Goal: Task Accomplishment & Management: Complete application form

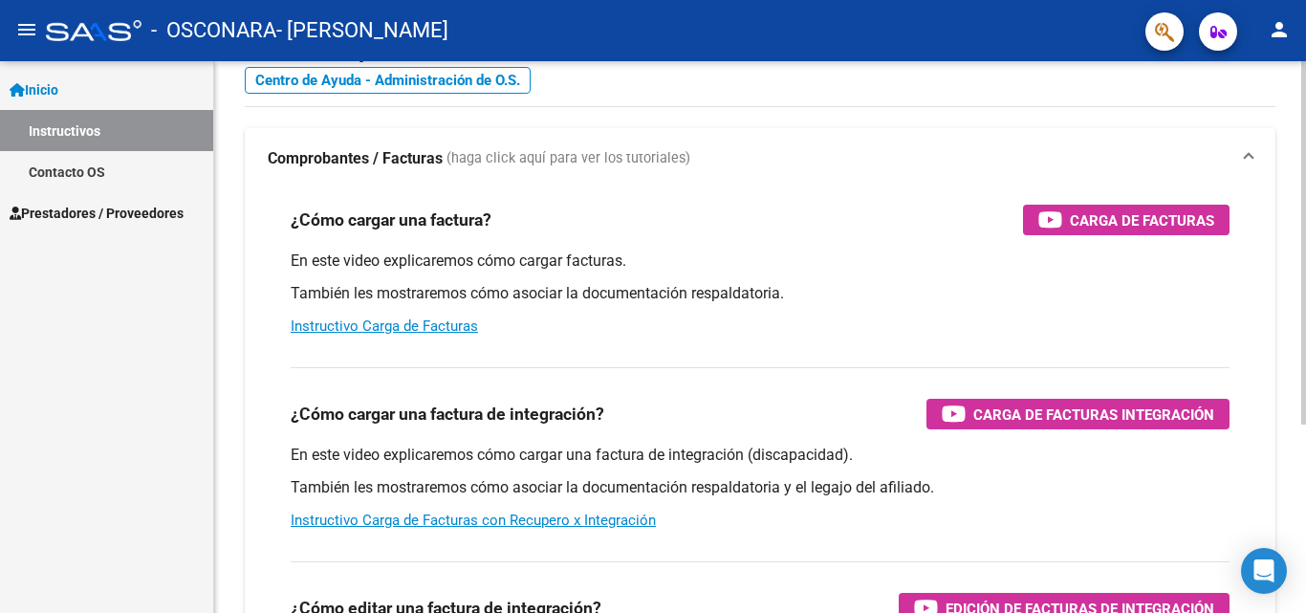
scroll to position [287, 0]
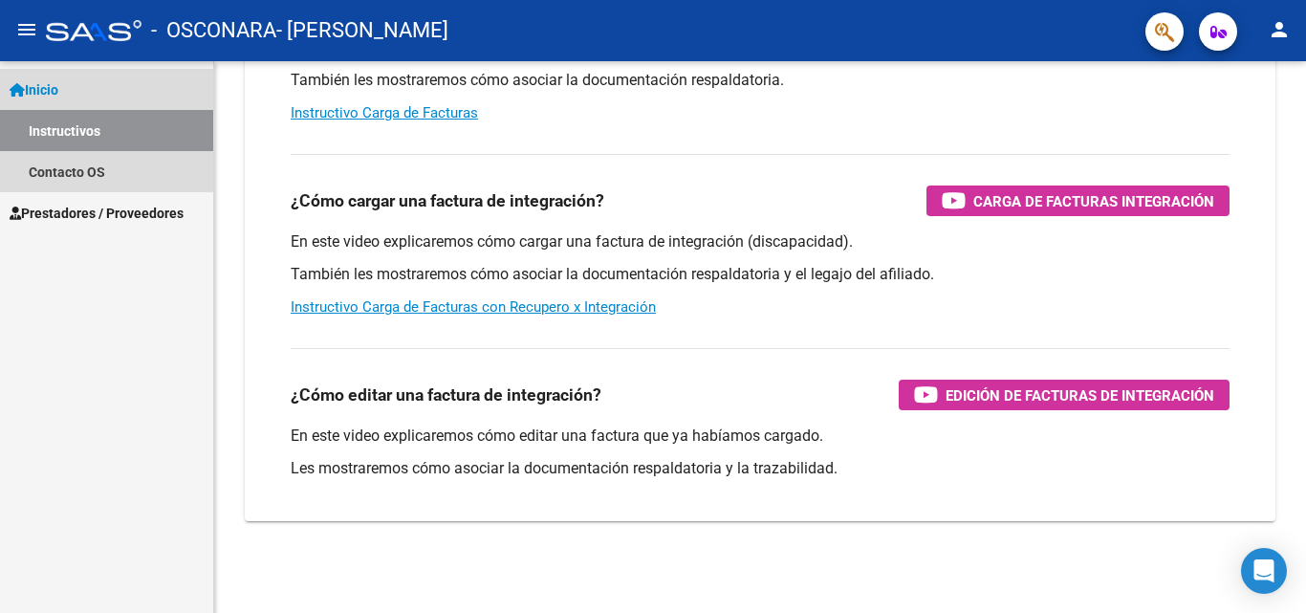
click at [58, 84] on span "Inicio" at bounding box center [34, 89] width 49 height 21
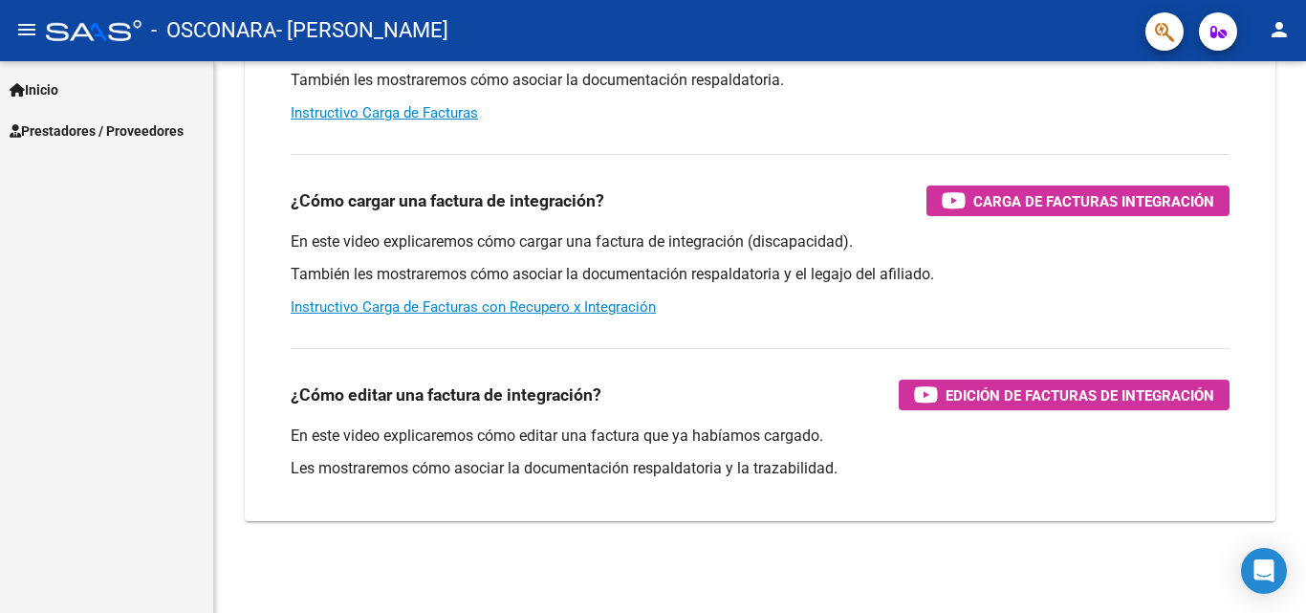
click at [129, 132] on span "Prestadores / Proveedores" at bounding box center [97, 130] width 174 height 21
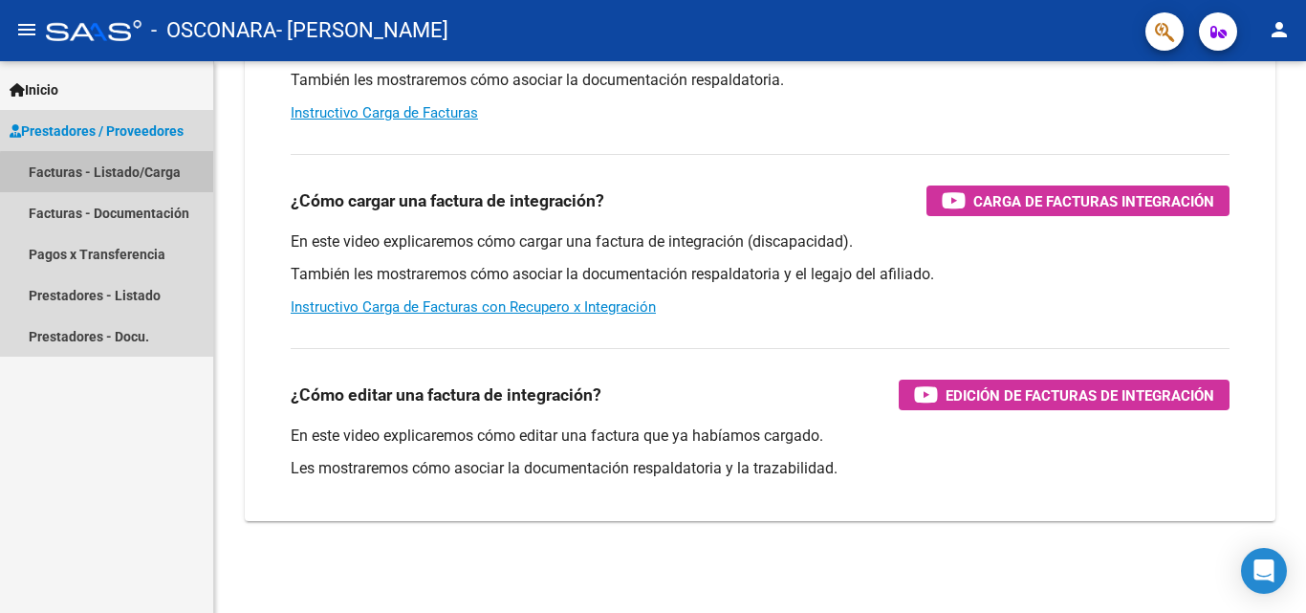
click at [125, 175] on link "Facturas - Listado/Carga" at bounding box center [106, 171] width 213 height 41
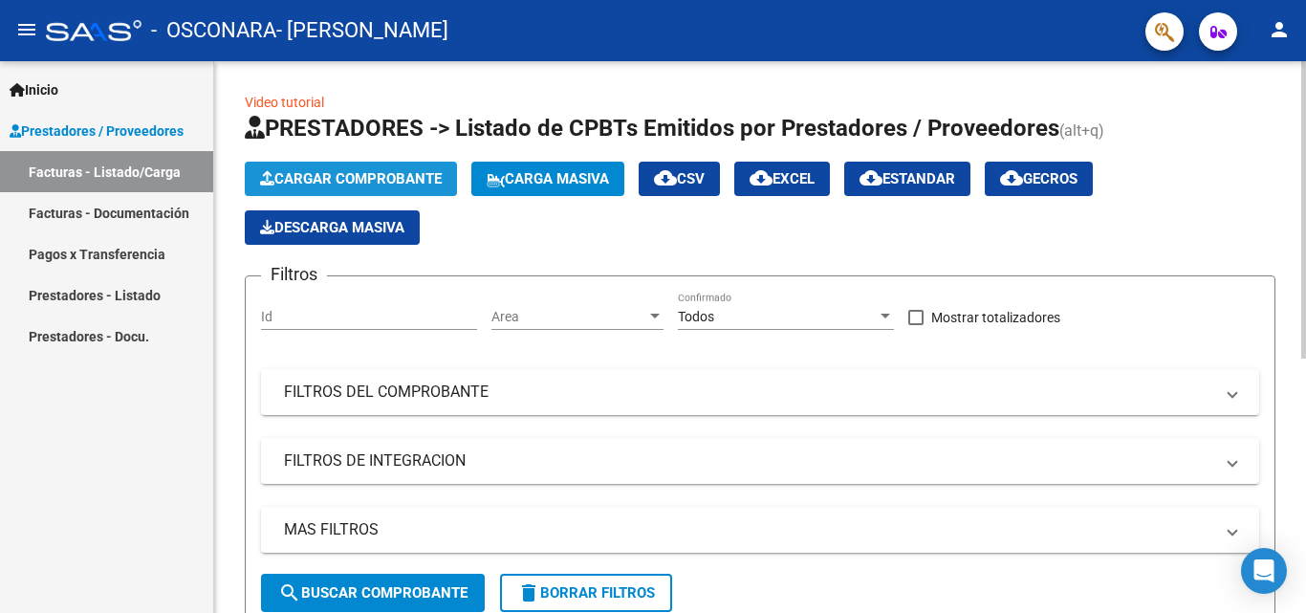
click at [330, 178] on span "Cargar Comprobante" at bounding box center [351, 178] width 182 height 17
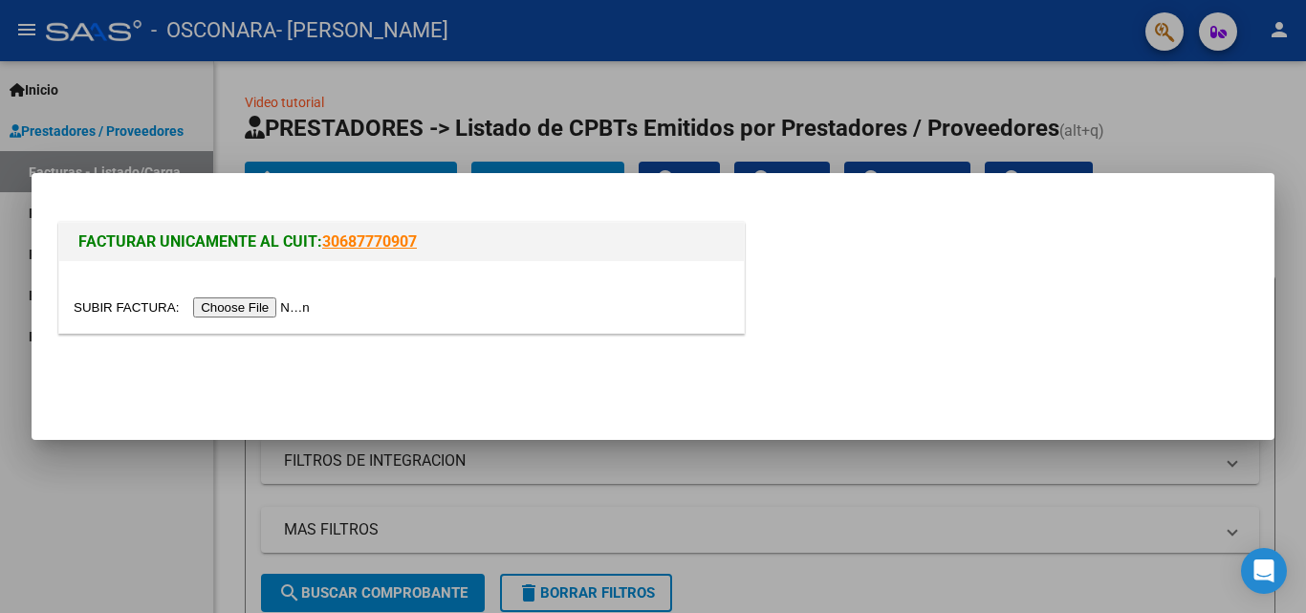
click at [271, 311] on input "file" at bounding box center [195, 307] width 242 height 20
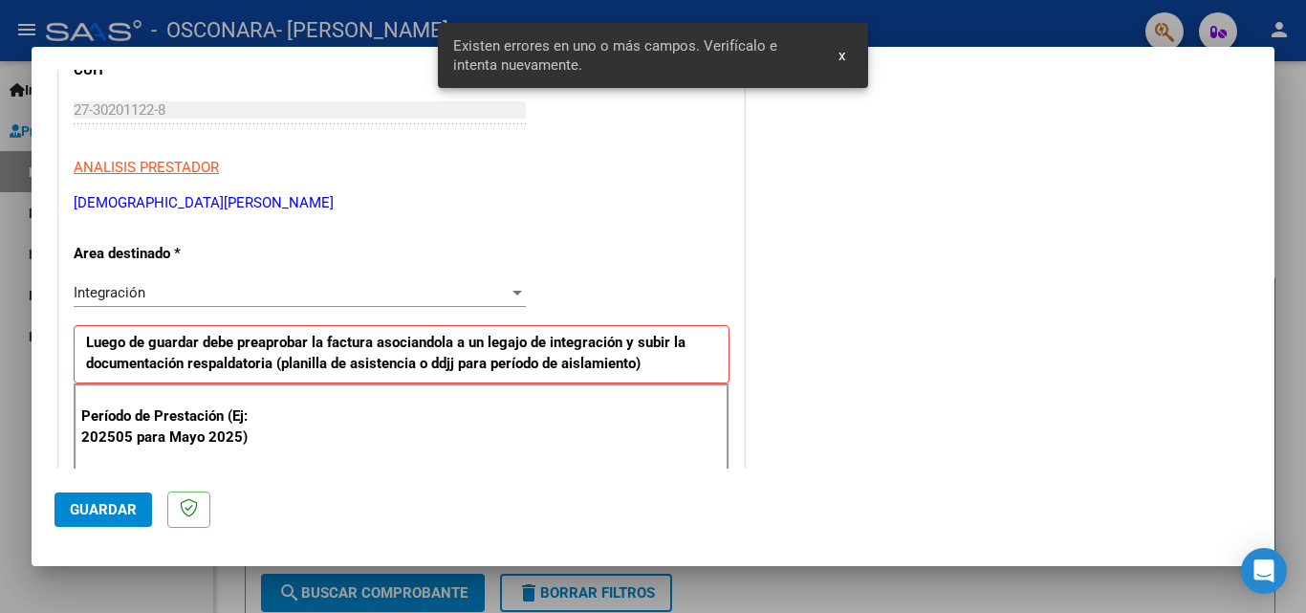
scroll to position [431, 0]
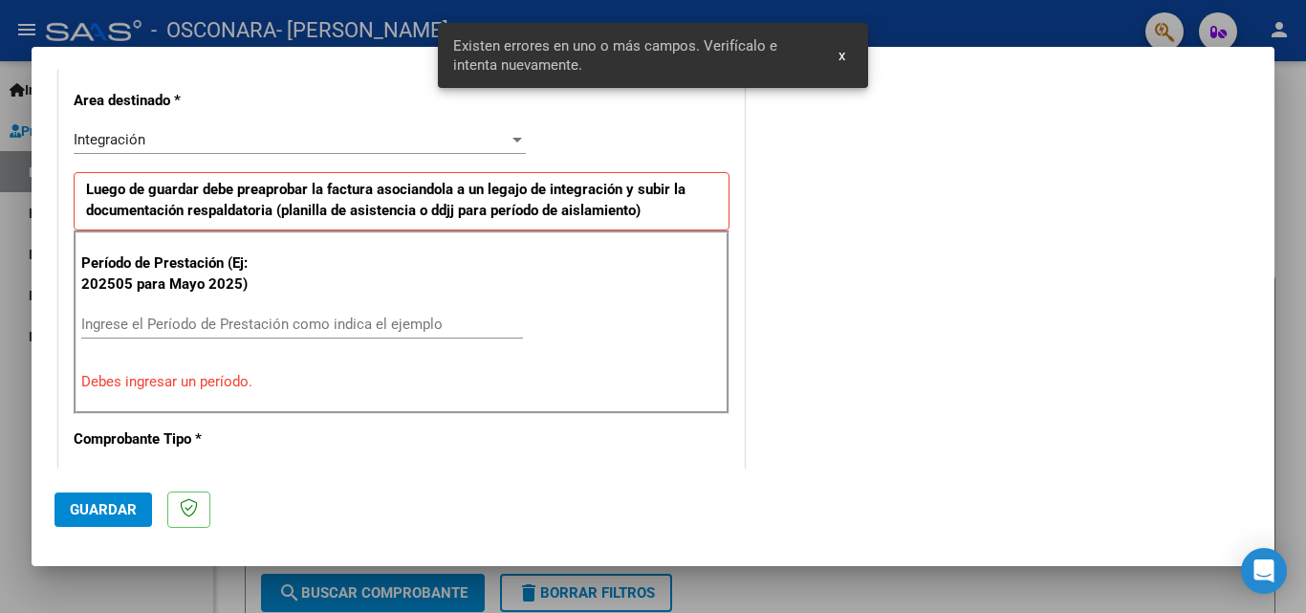
click at [190, 308] on div "Período de Prestación (Ej: 202505 para [DATE]) Ingrese el Período de Prestación…" at bounding box center [402, 322] width 656 height 184
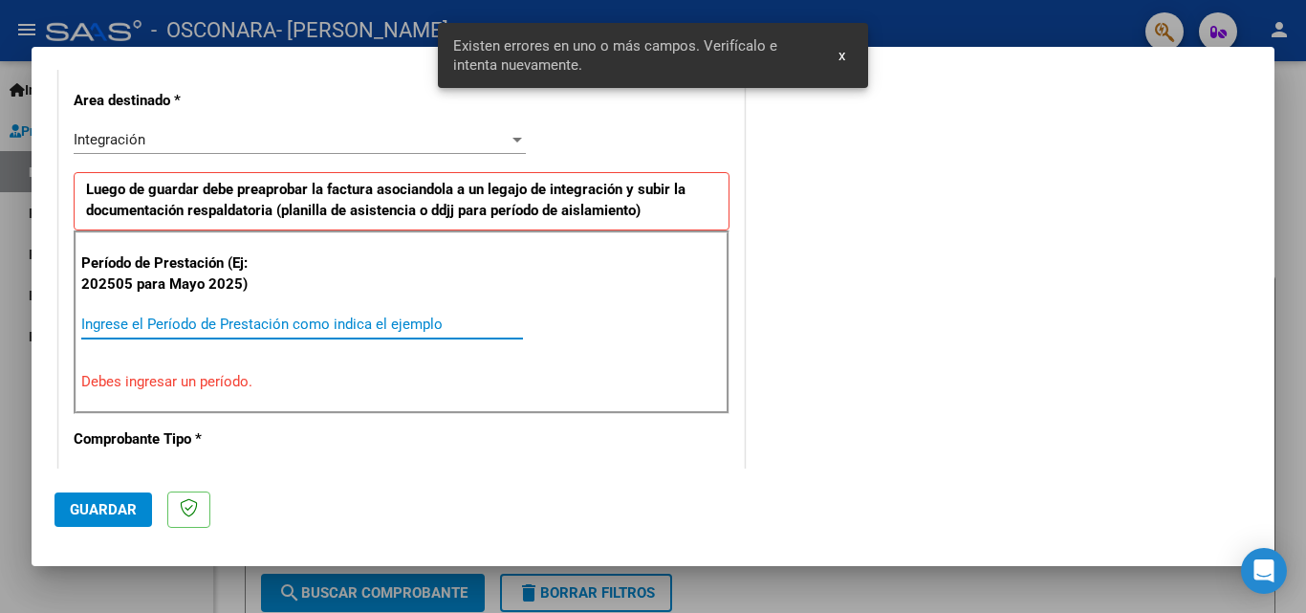
click at [190, 321] on input "Ingrese el Período de Prestación como indica el ejemplo" at bounding box center [302, 323] width 442 height 17
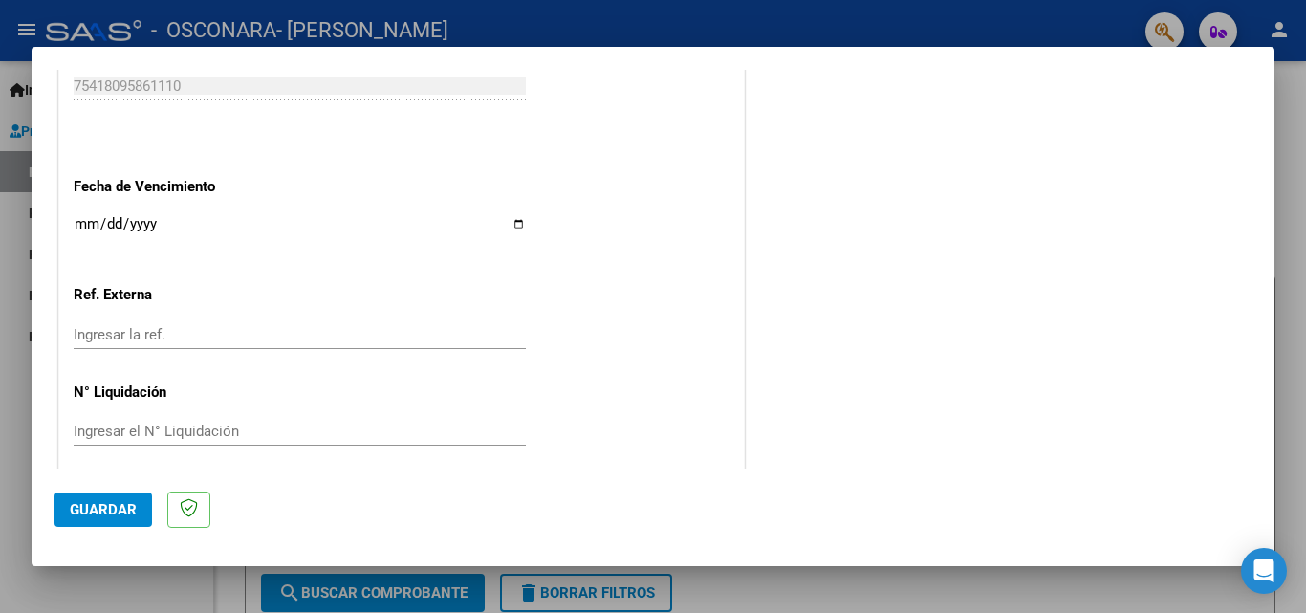
scroll to position [1284, 0]
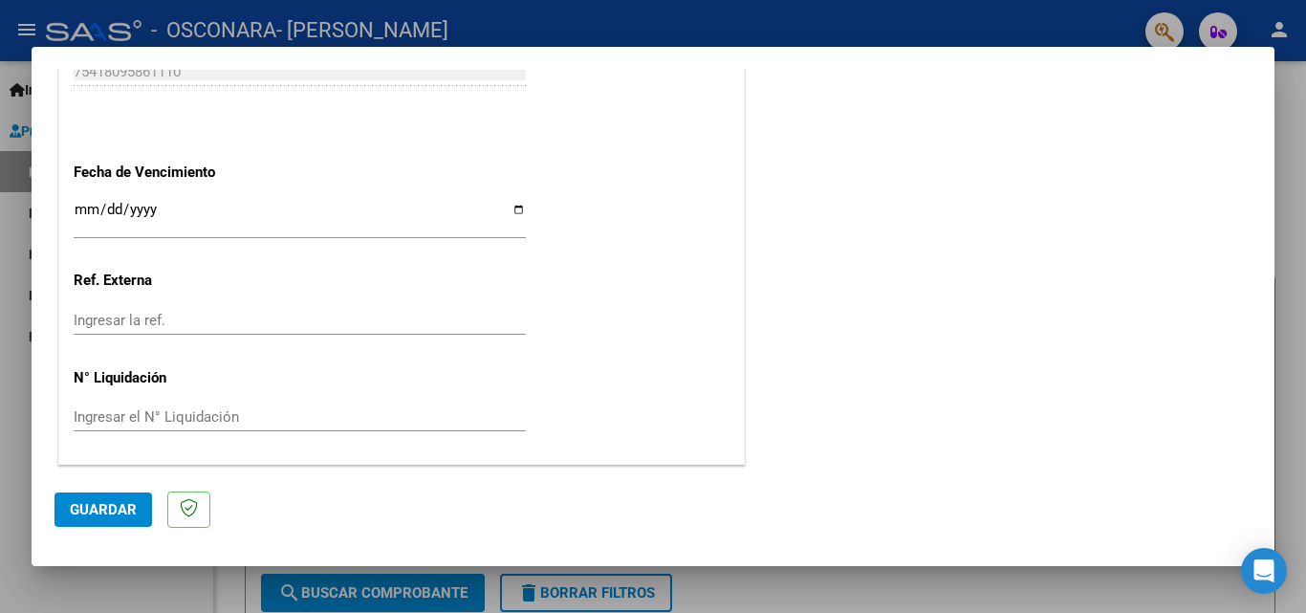
type input "202509"
click at [102, 505] on span "Guardar" at bounding box center [103, 509] width 67 height 17
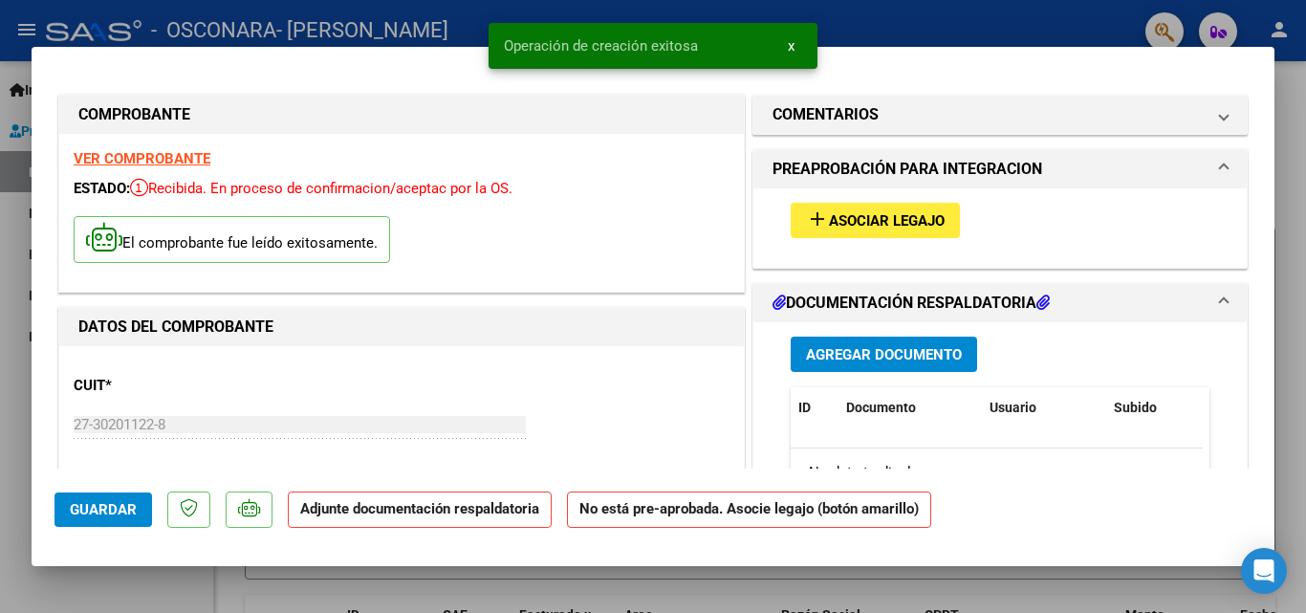
click at [857, 215] on span "Asociar Legajo" at bounding box center [887, 220] width 116 height 17
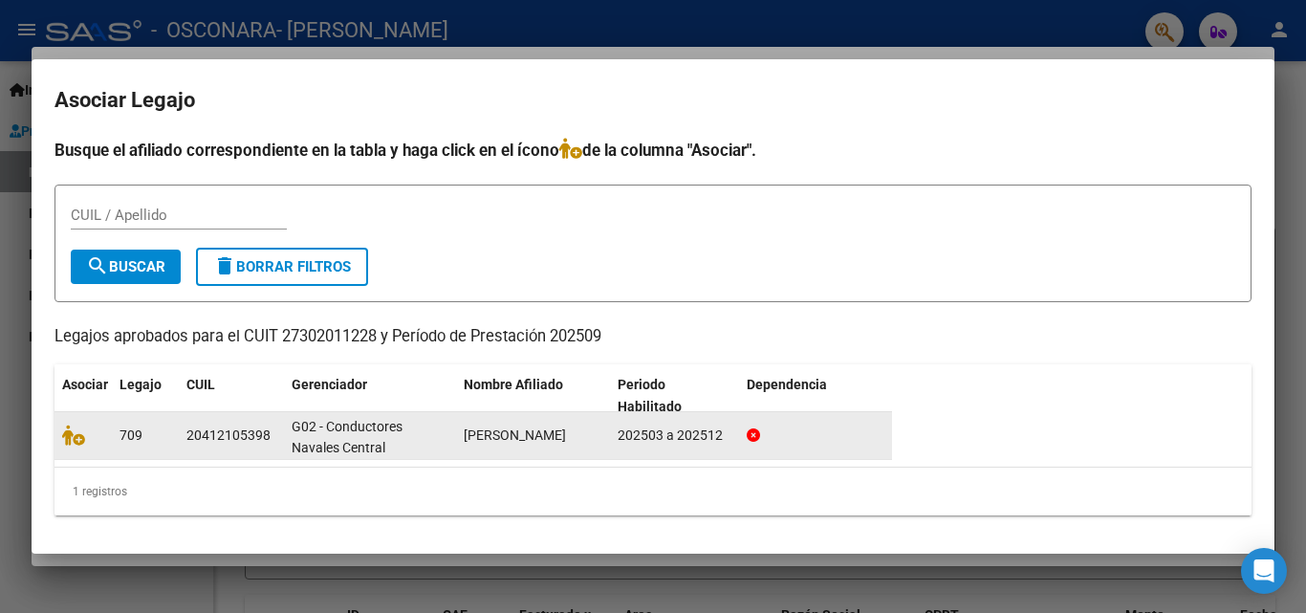
click at [147, 431] on div "709" at bounding box center [146, 435] width 52 height 22
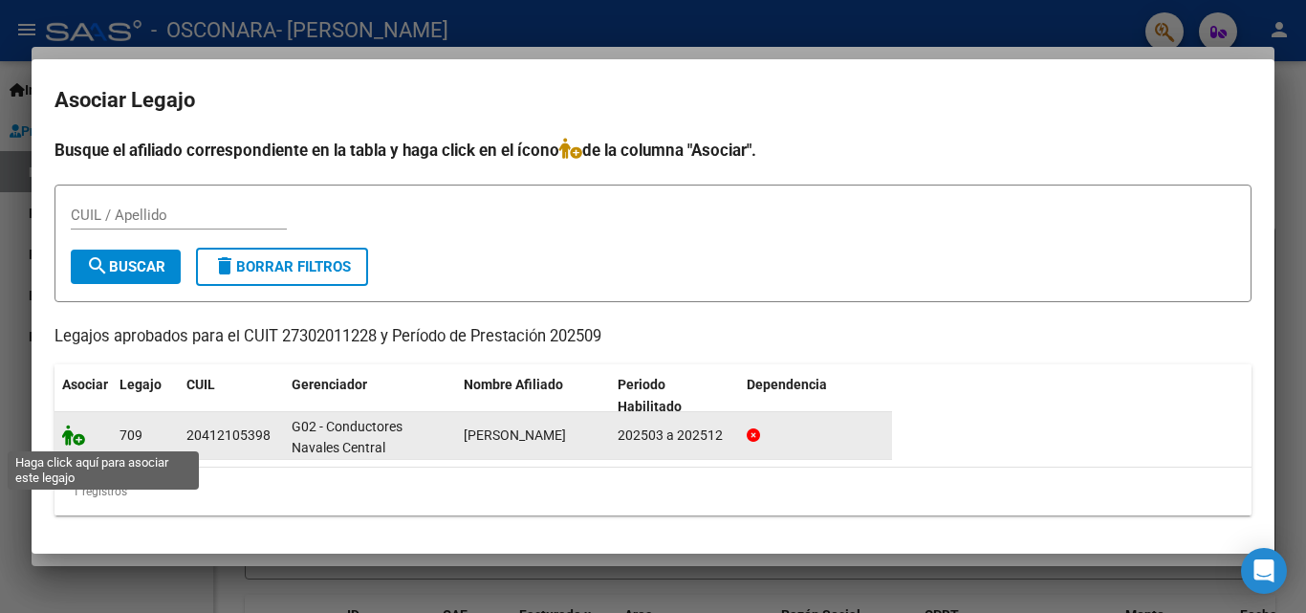
click at [68, 440] on icon at bounding box center [73, 434] width 23 height 21
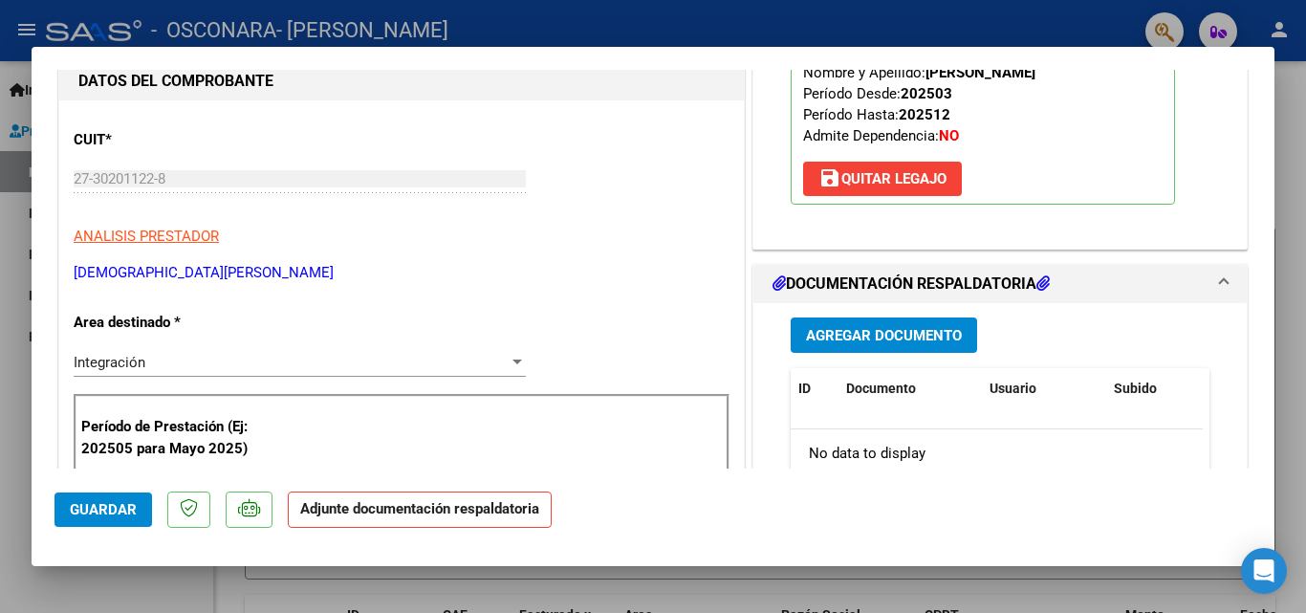
scroll to position [382, 0]
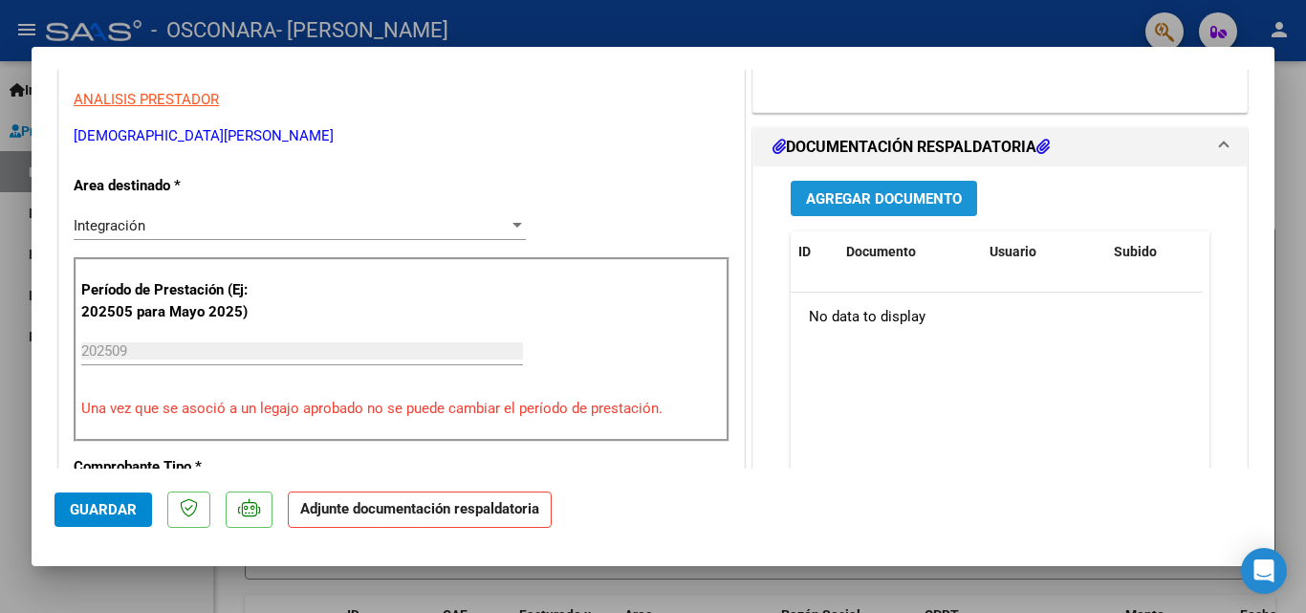
click at [860, 192] on span "Agregar Documento" at bounding box center [884, 198] width 156 height 17
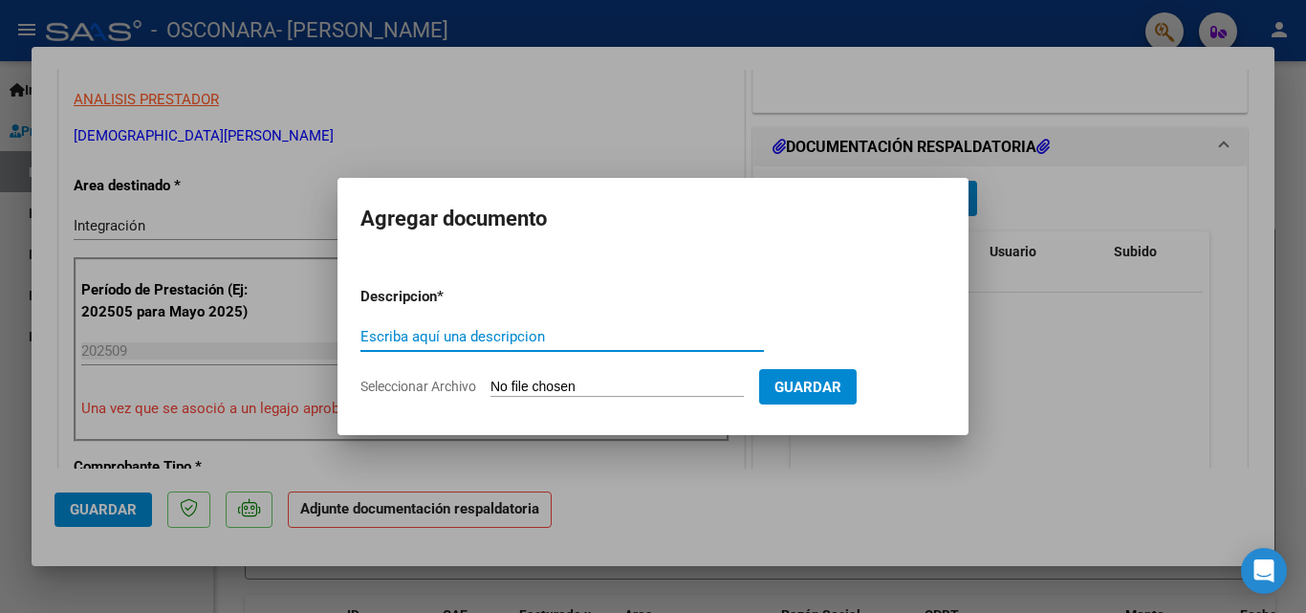
click at [603, 331] on input "Escriba aquí una descripcion" at bounding box center [561, 336] width 403 height 17
type input "informe"
click at [543, 385] on input "Seleccionar Archivo" at bounding box center [616, 388] width 253 height 18
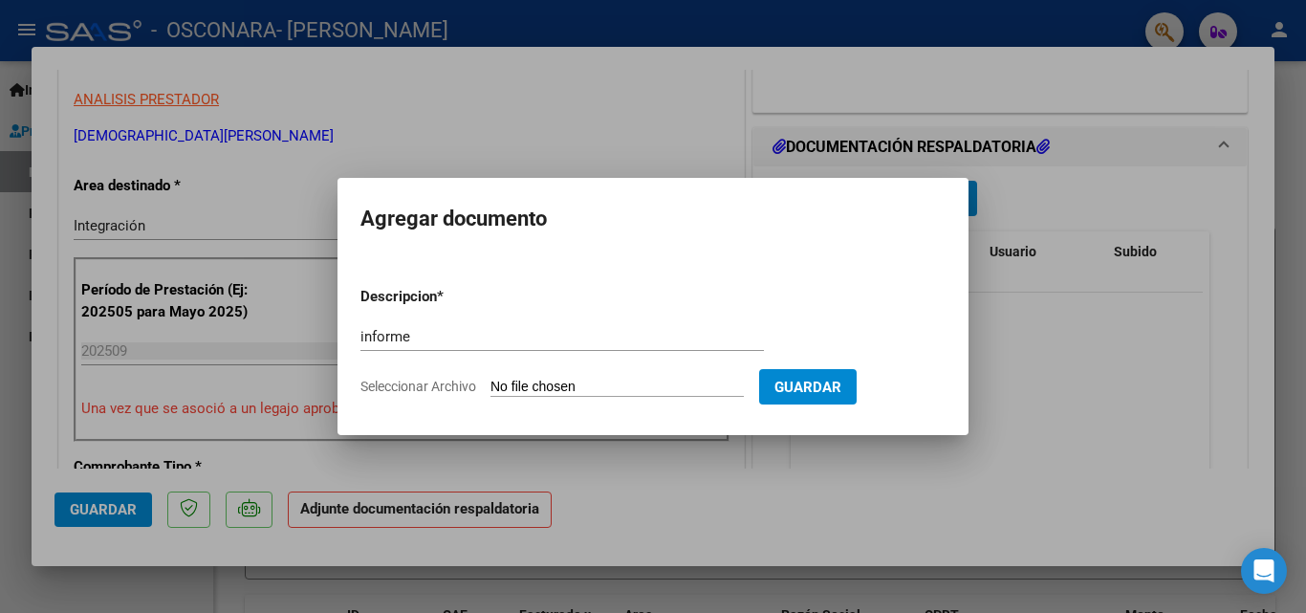
type input "C:\fakepath\informe [DATE].jpg"
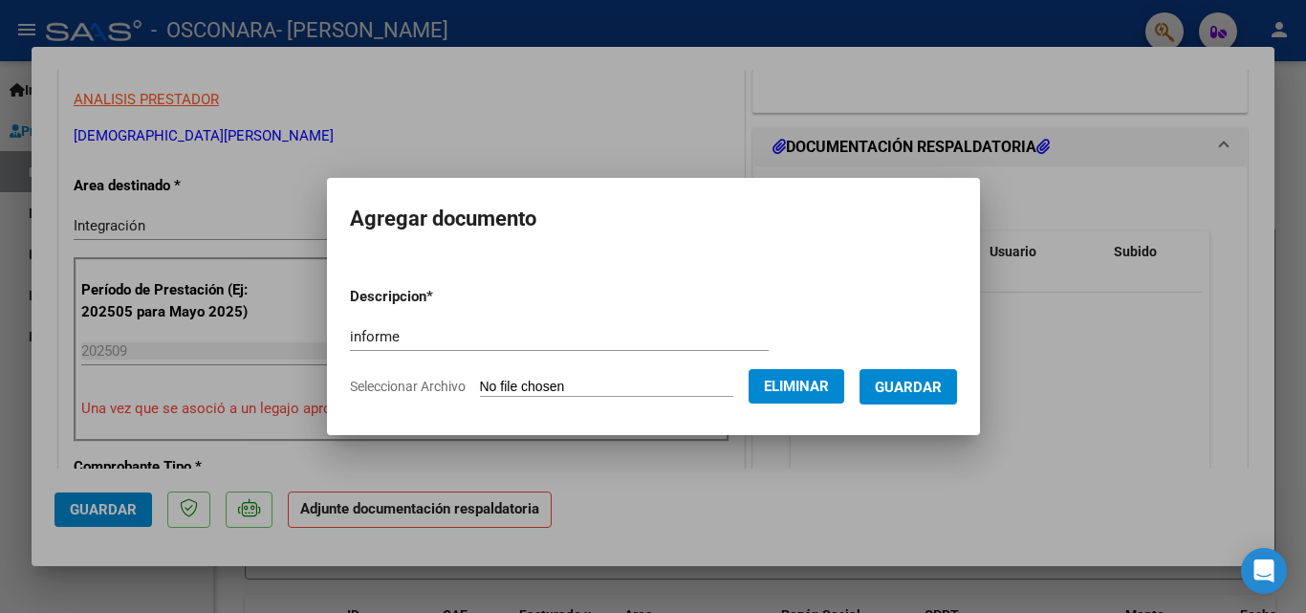
click at [933, 390] on span "Guardar" at bounding box center [908, 387] width 67 height 17
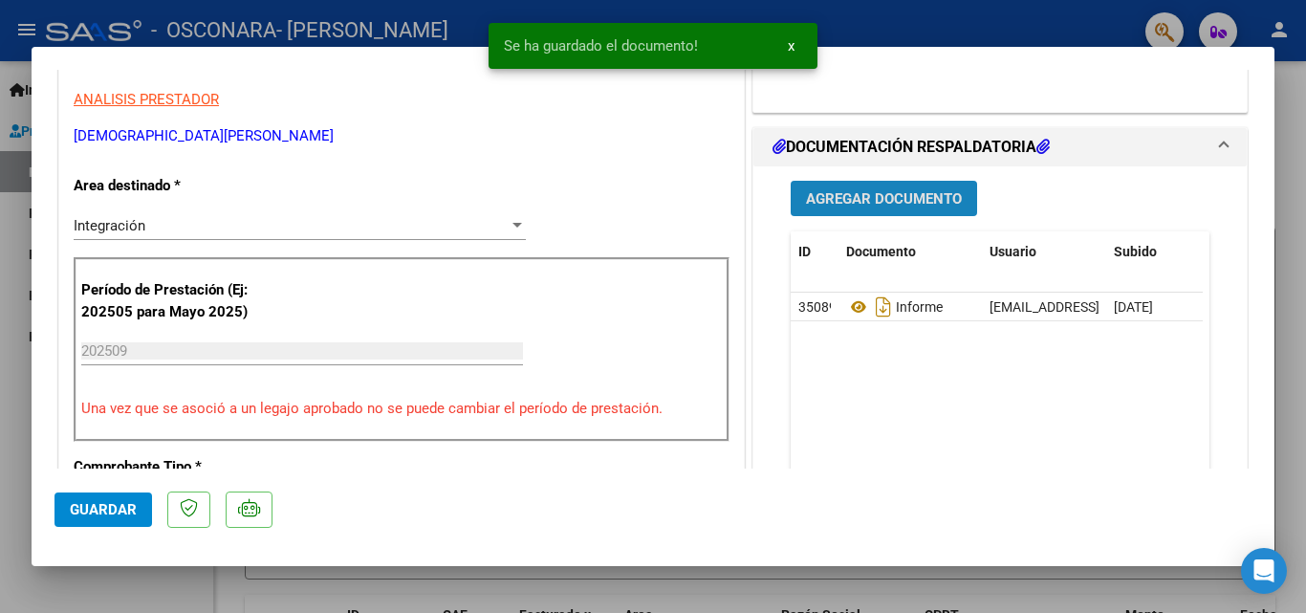
click at [839, 204] on span "Agregar Documento" at bounding box center [884, 198] width 156 height 17
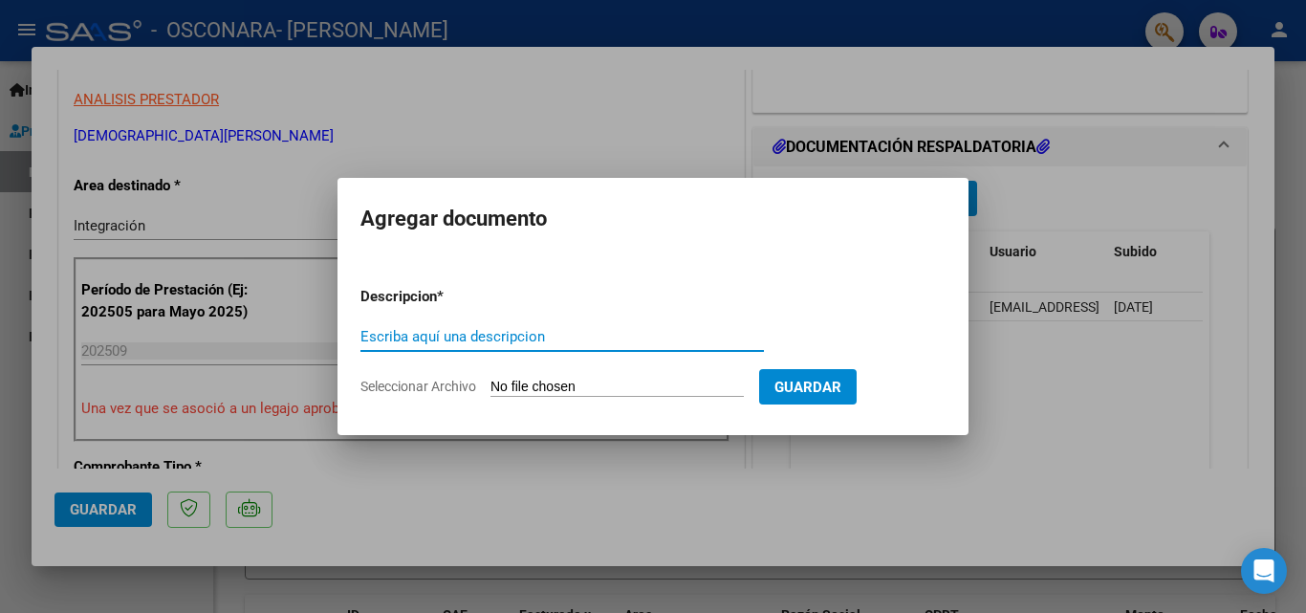
click at [510, 343] on input "Escriba aquí una descripcion" at bounding box center [561, 336] width 403 height 17
type input "asistencia"
click at [556, 379] on input "Seleccionar Archivo" at bounding box center [616, 388] width 253 height 18
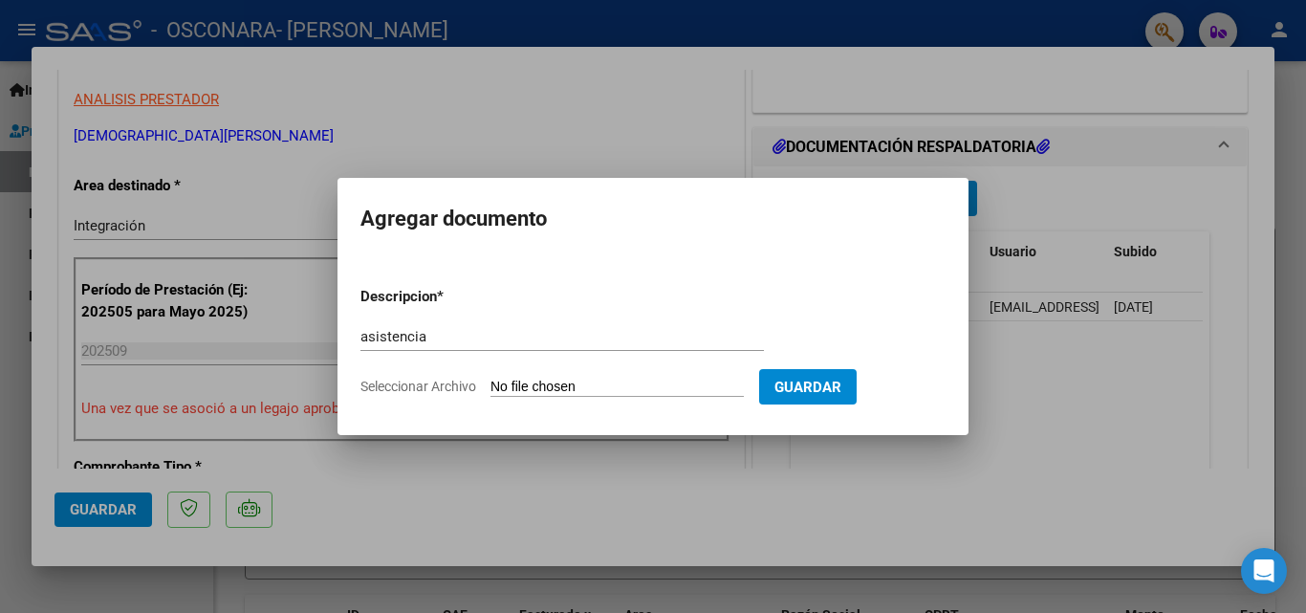
type input "C:\fakepath\asistencia [DATE].jpg"
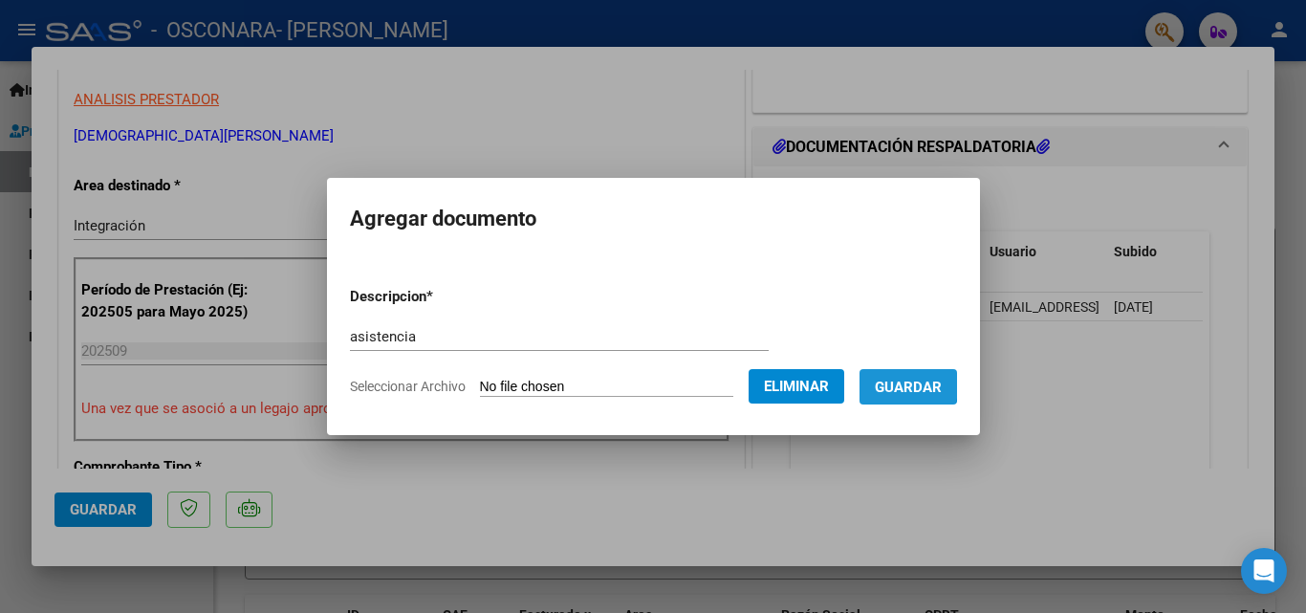
click at [877, 379] on button "Guardar" at bounding box center [908, 386] width 98 height 35
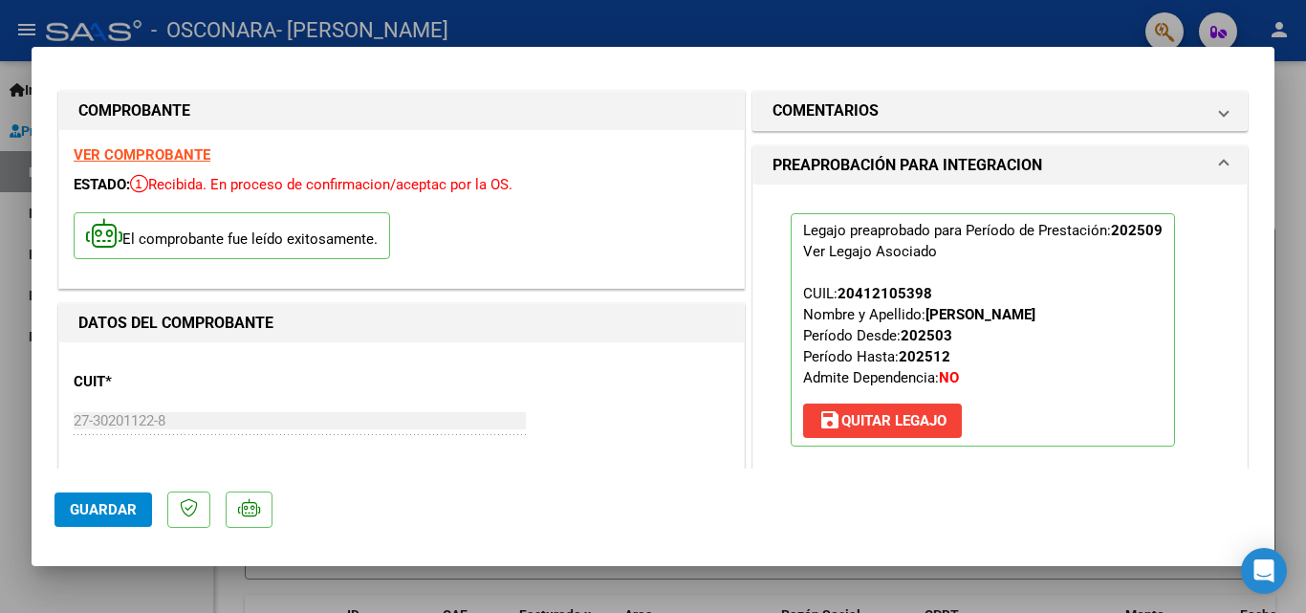
scroll to position [0, 0]
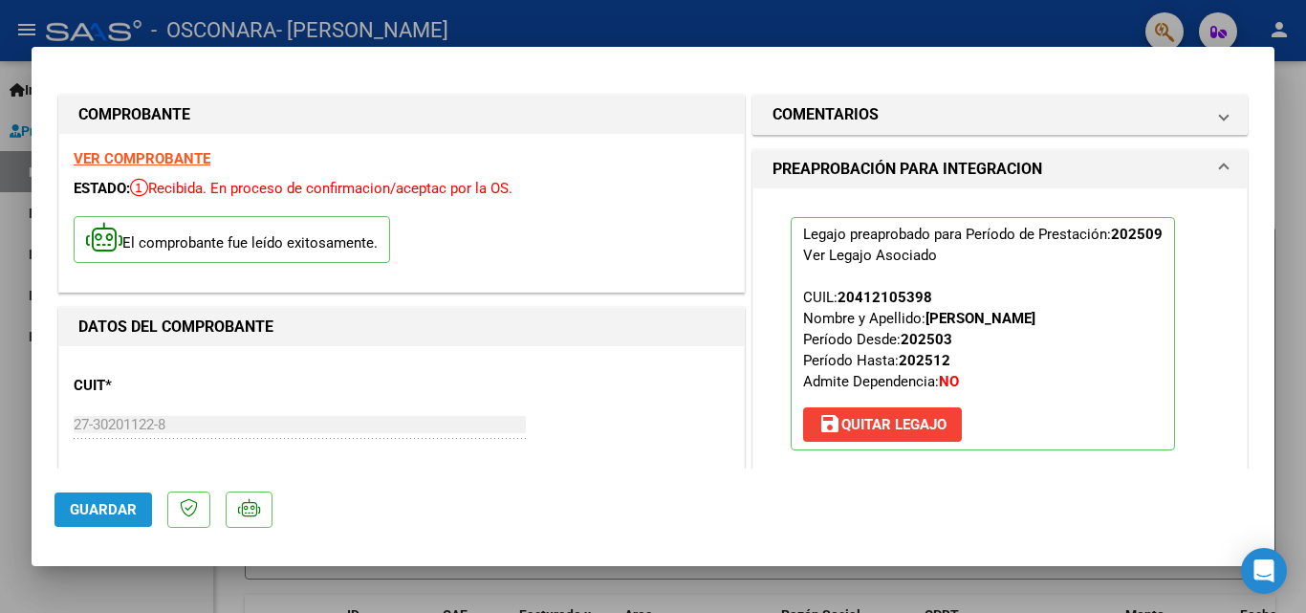
click at [105, 511] on span "Guardar" at bounding box center [103, 509] width 67 height 17
click at [859, 30] on div at bounding box center [653, 306] width 1306 height 613
type input "$ 0,00"
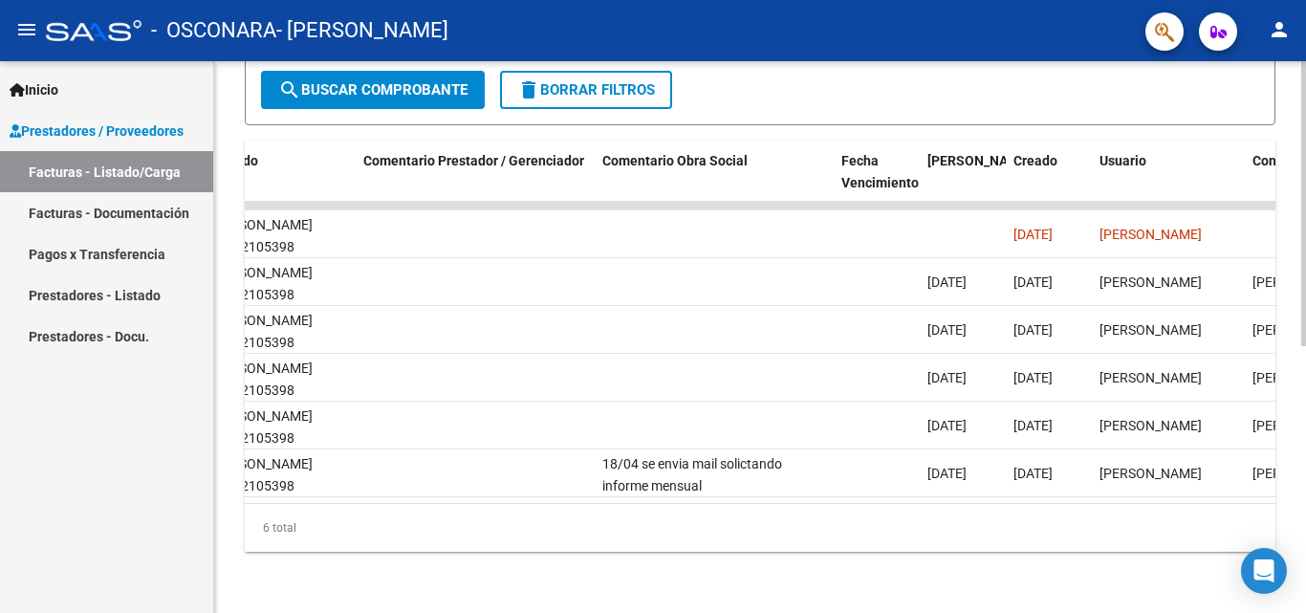
scroll to position [0, 3000]
